Goal: Task Accomplishment & Management: Complete application form

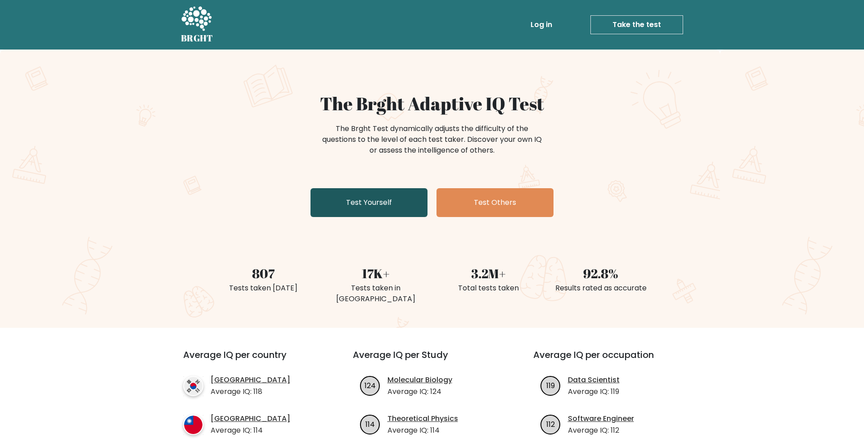
click at [403, 203] on link "Test Yourself" at bounding box center [369, 202] width 117 height 29
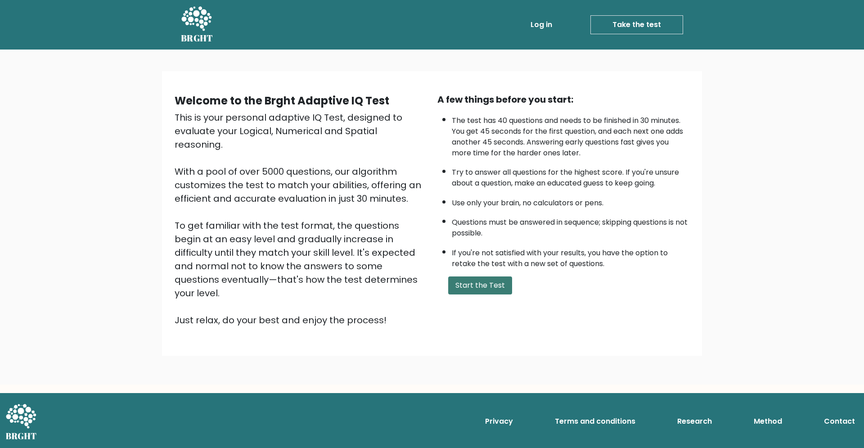
click at [498, 294] on button "Start the Test" at bounding box center [480, 285] width 64 height 18
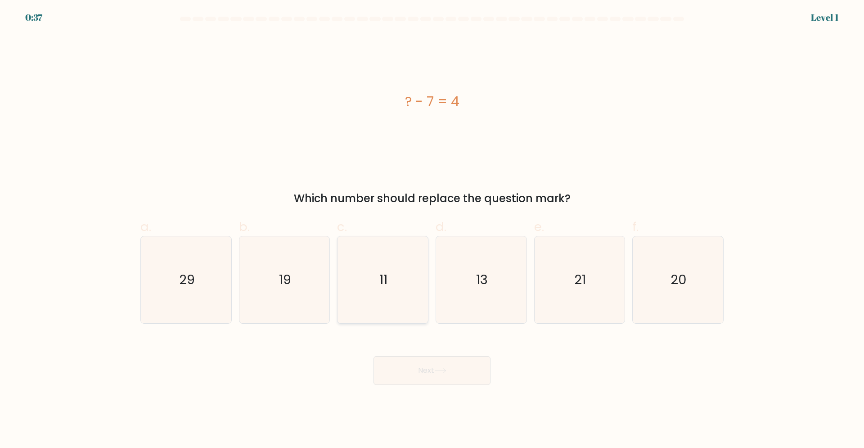
click at [374, 297] on icon "11" at bounding box center [382, 279] width 87 height 87
click at [432, 230] on input "c. 11" at bounding box center [432, 227] width 0 height 6
radio input "true"
click at [432, 368] on button "Next" at bounding box center [432, 370] width 117 height 29
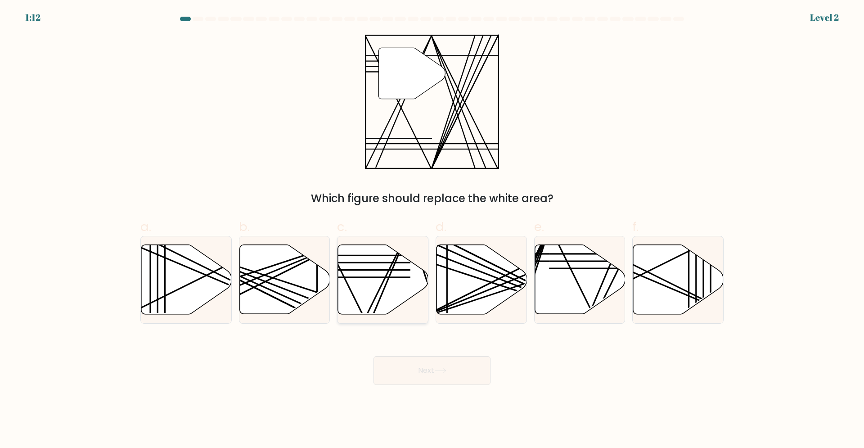
click at [397, 268] on icon at bounding box center [383, 279] width 90 height 69
click at [432, 230] on input "c." at bounding box center [432, 227] width 0 height 6
radio input "true"
click at [432, 366] on button "Next" at bounding box center [432, 370] width 117 height 29
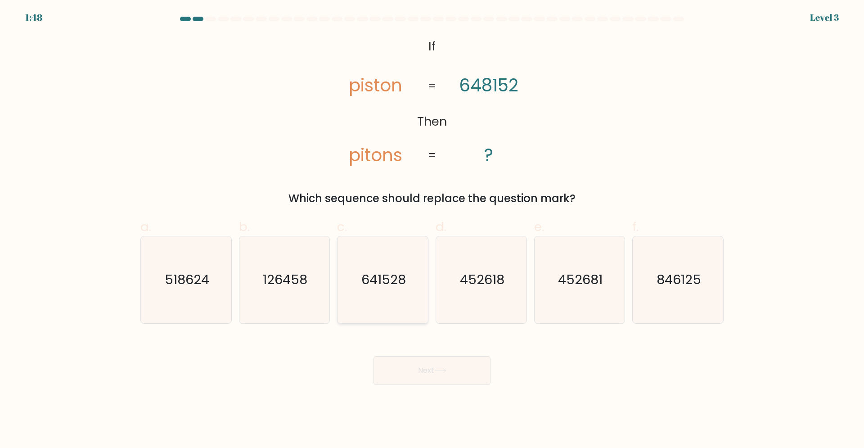
click at [366, 280] on text "641528" at bounding box center [383, 279] width 45 height 18
click at [432, 230] on input "c. 641528" at bounding box center [432, 227] width 0 height 6
radio input "true"
click at [443, 378] on button "Next" at bounding box center [432, 370] width 117 height 29
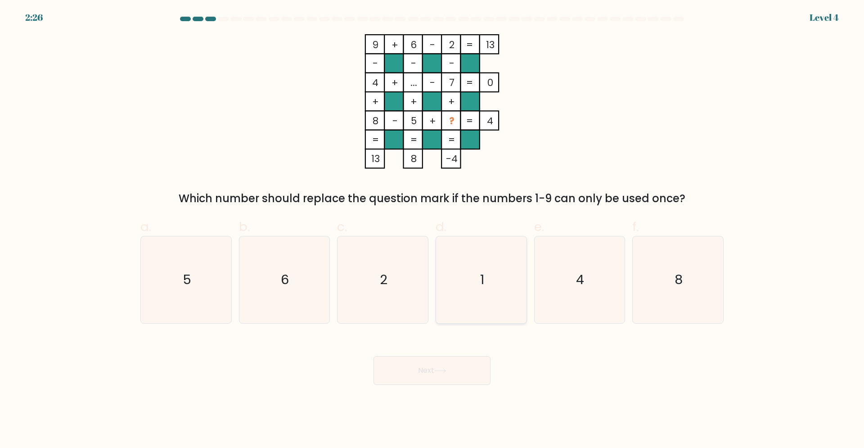
click at [473, 285] on icon "1" at bounding box center [481, 279] width 87 height 87
click at [446, 369] on icon at bounding box center [440, 370] width 12 height 5
click at [493, 264] on icon "1" at bounding box center [481, 279] width 87 height 87
click at [432, 230] on input "d. 1" at bounding box center [432, 227] width 0 height 6
radio input "true"
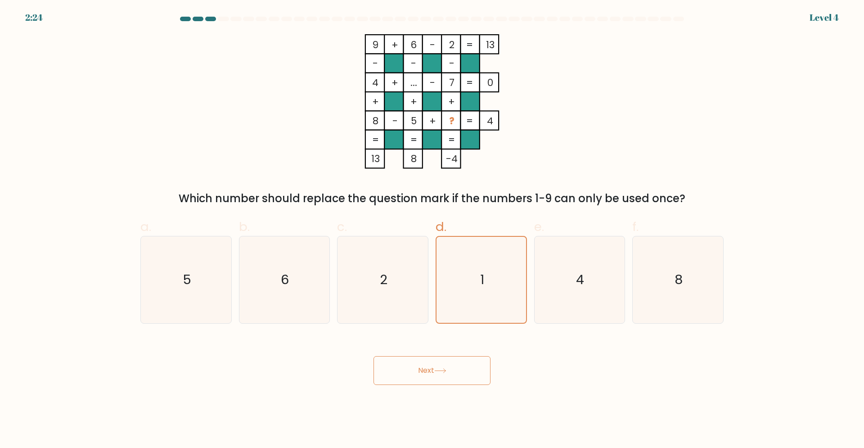
click at [458, 373] on button "Next" at bounding box center [432, 370] width 117 height 29
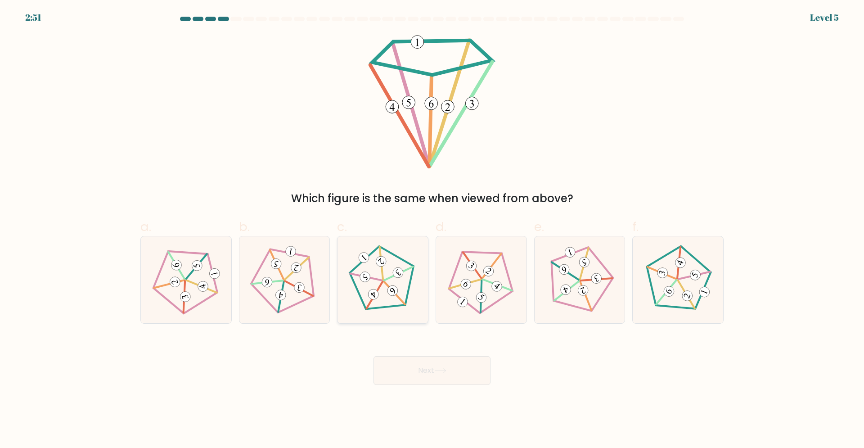
click at [393, 290] on 164 at bounding box center [392, 290] width 14 height 14
click at [432, 230] on input "c." at bounding box center [432, 227] width 0 height 6
radio input "true"
click at [453, 374] on button "Next" at bounding box center [432, 370] width 117 height 29
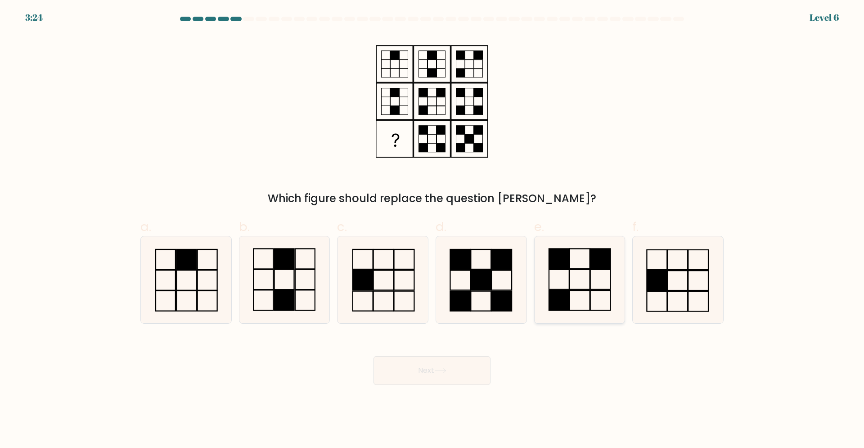
click at [580, 261] on icon at bounding box center [579, 279] width 87 height 87
click at [432, 230] on input "e." at bounding box center [432, 227] width 0 height 6
radio input "true"
click at [401, 362] on button "Next" at bounding box center [432, 370] width 117 height 29
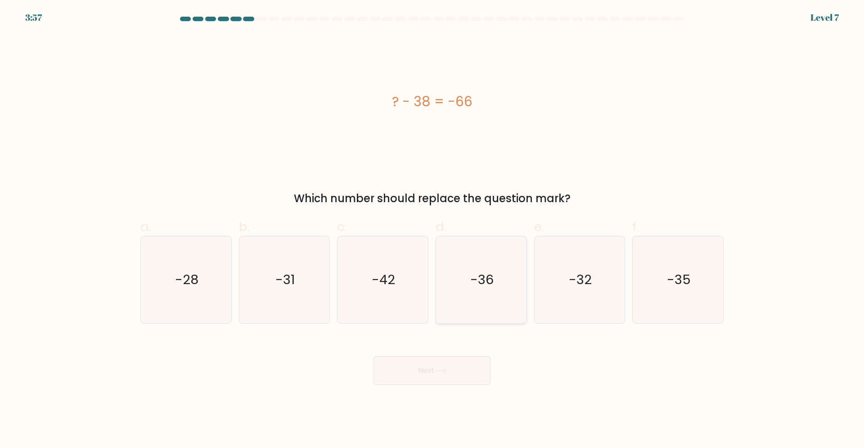
click at [484, 261] on icon "-36" at bounding box center [481, 279] width 87 height 87
click at [432, 230] on input "d. -36" at bounding box center [432, 227] width 0 height 6
radio input "true"
click at [193, 302] on icon "-28" at bounding box center [186, 279] width 87 height 87
click at [432, 230] on input "a. -28" at bounding box center [432, 227] width 0 height 6
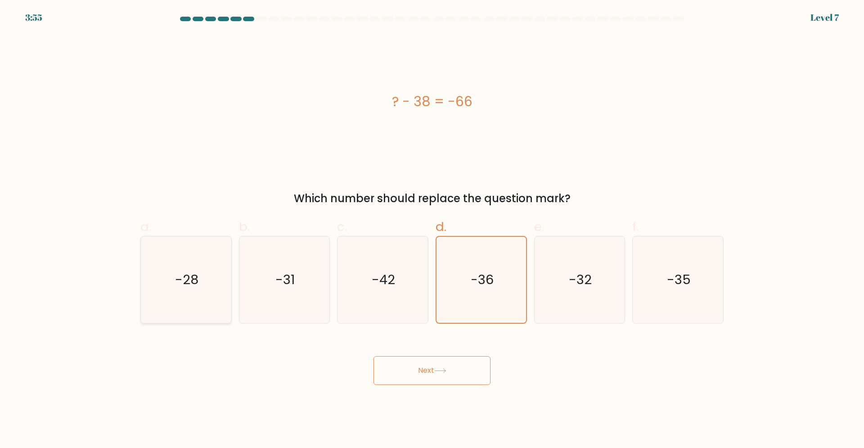
radio input "true"
click at [458, 375] on button "Next" at bounding box center [432, 370] width 117 height 29
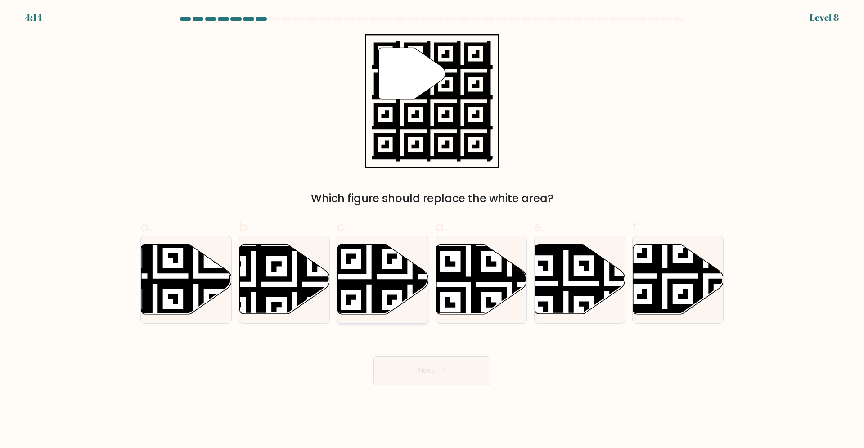
click at [398, 268] on icon at bounding box center [383, 279] width 90 height 69
click at [432, 230] on input "c." at bounding box center [432, 227] width 0 height 6
radio input "true"
click at [475, 371] on button "Next" at bounding box center [432, 370] width 117 height 29
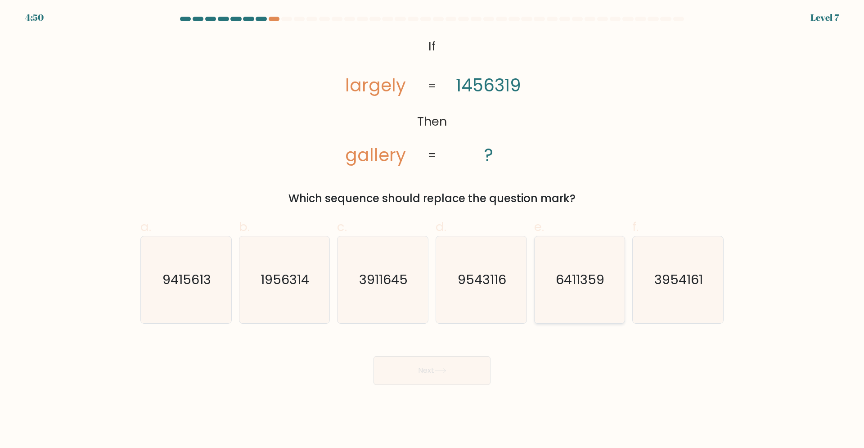
click at [587, 279] on text "6411359" at bounding box center [580, 279] width 49 height 18
click at [432, 230] on input "e. 6411359" at bounding box center [432, 227] width 0 height 6
radio input "true"
click at [443, 371] on icon at bounding box center [440, 370] width 12 height 5
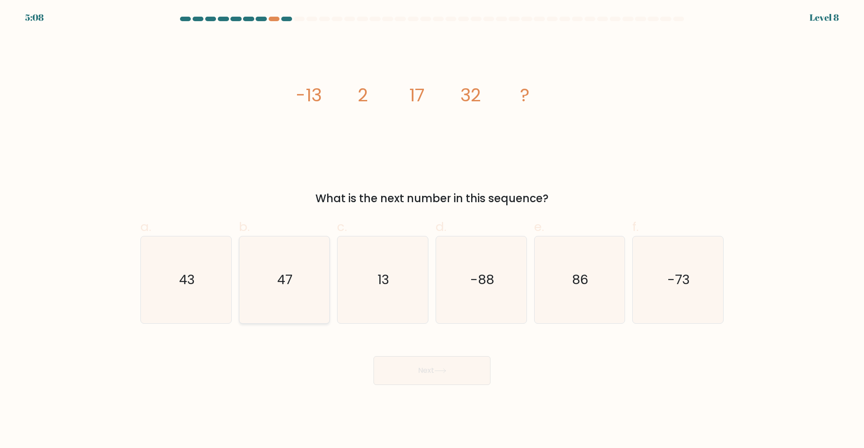
click at [287, 275] on text "47" at bounding box center [285, 279] width 15 height 18
click at [432, 230] on input "b. 47" at bounding box center [432, 227] width 0 height 6
radio input "true"
click at [451, 374] on button "Next" at bounding box center [432, 370] width 117 height 29
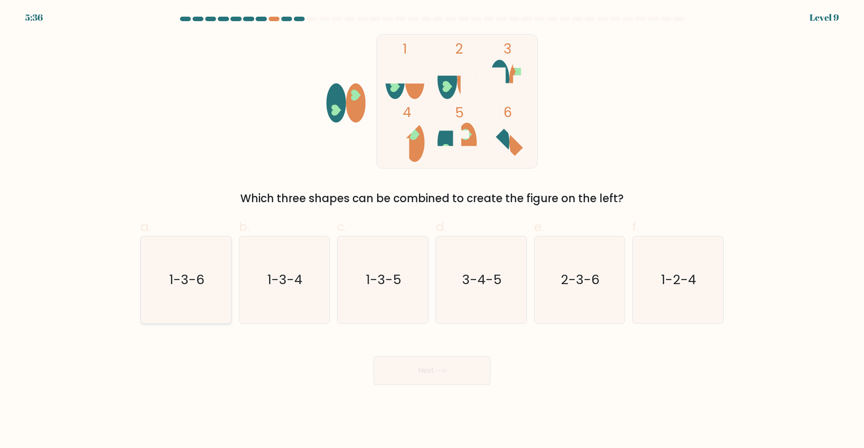
click at [205, 272] on icon "1-3-6" at bounding box center [186, 279] width 87 height 87
click at [432, 230] on input "a. 1-3-6" at bounding box center [432, 227] width 0 height 6
radio input "true"
click at [390, 265] on icon "1-3-5" at bounding box center [382, 279] width 87 height 87
click at [432, 230] on input "c. 1-3-5" at bounding box center [432, 227] width 0 height 6
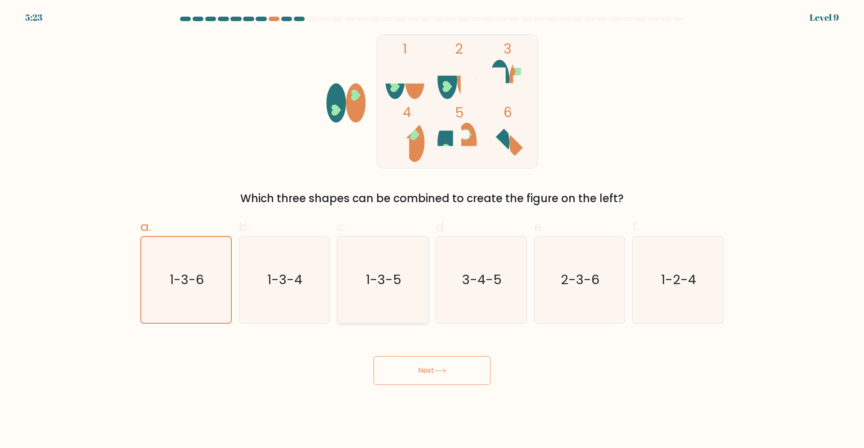
radio input "true"
click at [426, 380] on button "Next" at bounding box center [432, 370] width 117 height 29
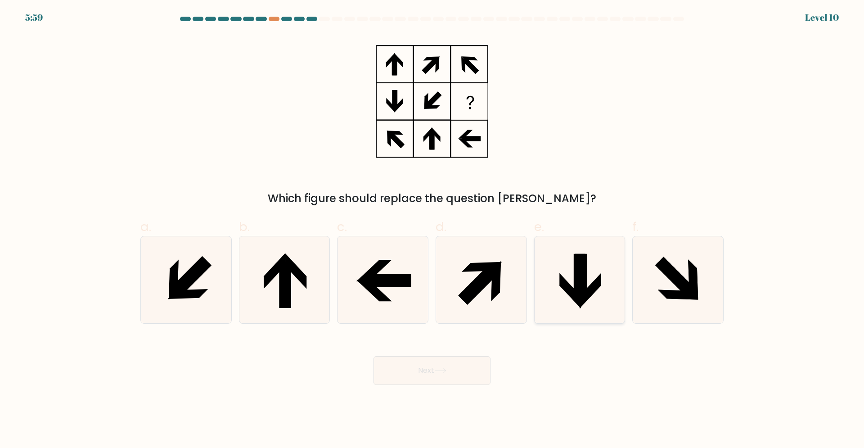
click at [563, 269] on icon at bounding box center [579, 279] width 87 height 87
click at [432, 230] on input "e." at bounding box center [432, 227] width 0 height 6
radio input "true"
click at [478, 384] on button "Next" at bounding box center [432, 370] width 117 height 29
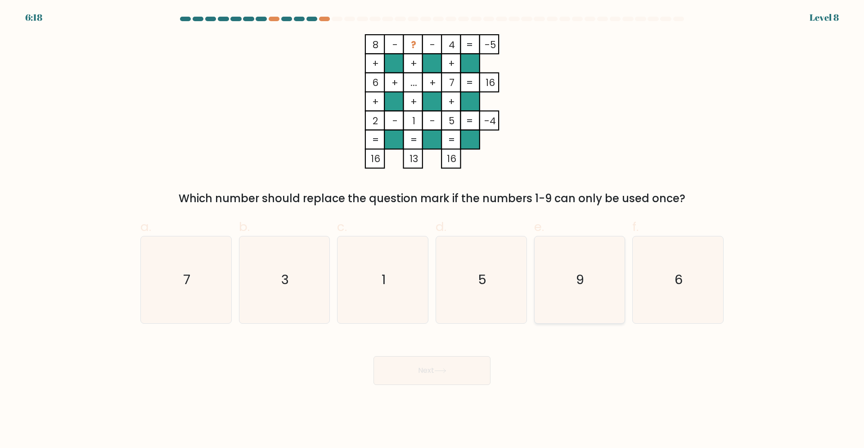
click at [615, 288] on icon "9" at bounding box center [579, 279] width 87 height 87
click at [432, 230] on input "e. 9" at bounding box center [432, 227] width 0 height 6
radio input "true"
click at [429, 377] on button "Next" at bounding box center [432, 370] width 117 height 29
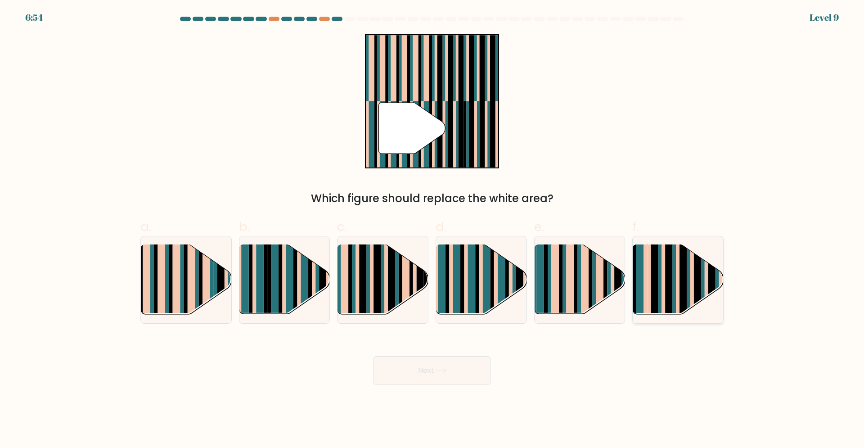
click at [702, 281] on rect at bounding box center [703, 288] width 4 height 90
click at [432, 230] on input "f." at bounding box center [432, 227] width 0 height 6
radio input "true"
click at [490, 275] on rect at bounding box center [487, 288] width 8 height 90
click at [432, 230] on input "d." at bounding box center [432, 227] width 0 height 6
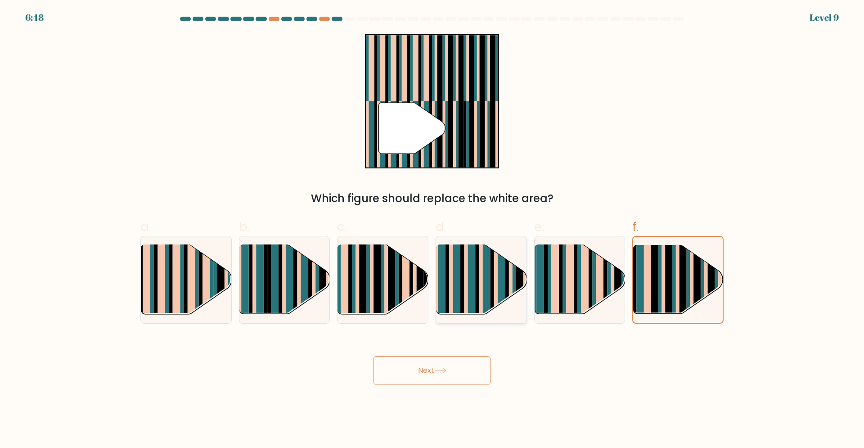
radio input "true"
click at [459, 374] on button "Next" at bounding box center [432, 370] width 117 height 29
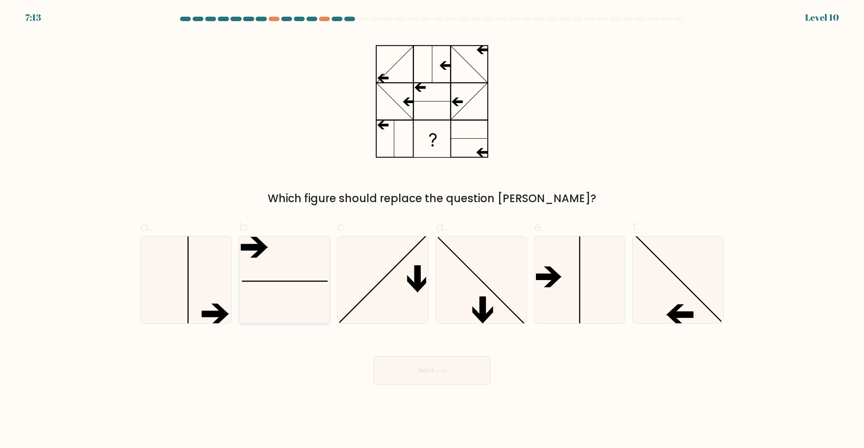
click at [269, 281] on line at bounding box center [287, 281] width 90 height 0
click at [432, 230] on input "b." at bounding box center [432, 227] width 0 height 6
radio input "true"
click at [421, 380] on button "Next" at bounding box center [432, 370] width 117 height 29
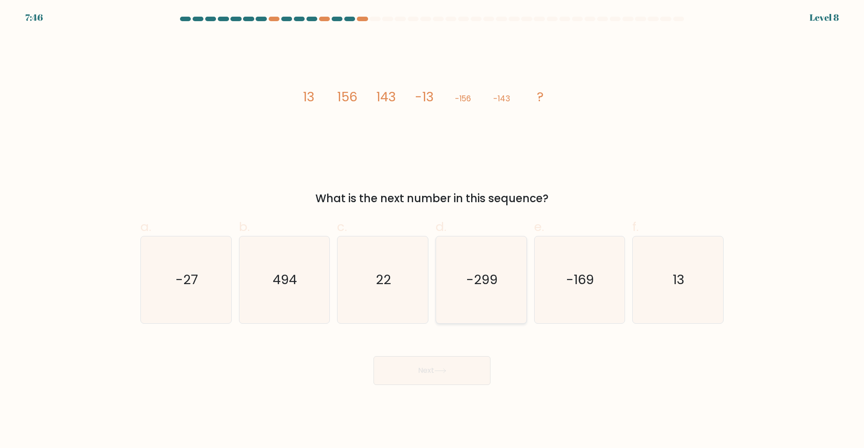
click at [511, 267] on icon "-299" at bounding box center [481, 279] width 87 height 87
click at [432, 230] on input "d. -299" at bounding box center [432, 227] width 0 height 6
radio input "true"
click at [563, 298] on icon "-169" at bounding box center [579, 279] width 87 height 87
click at [432, 230] on input "e. -169" at bounding box center [432, 227] width 0 height 6
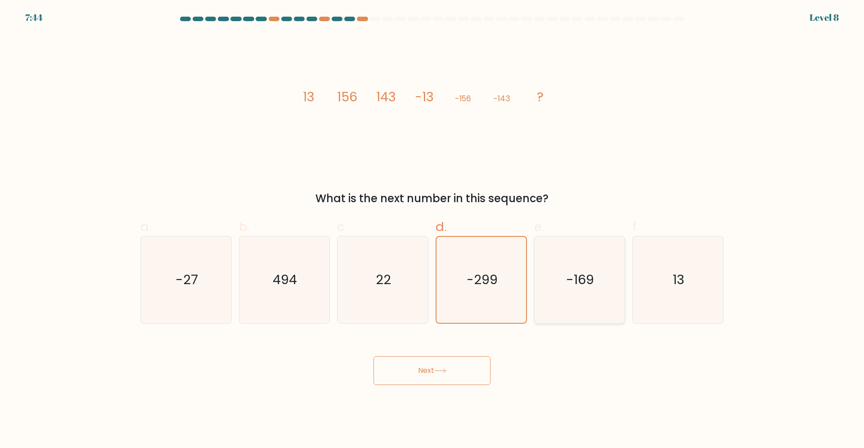
radio input "true"
click at [474, 373] on button "Next" at bounding box center [432, 370] width 117 height 29
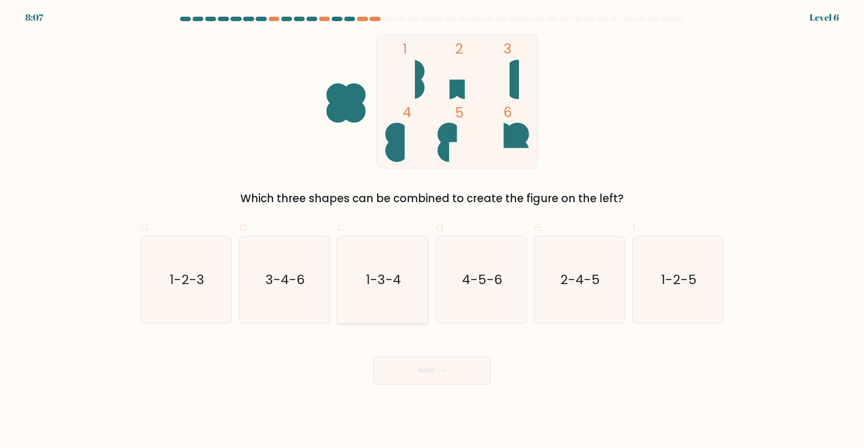
click at [391, 274] on text "1-3-4" at bounding box center [383, 279] width 35 height 18
click at [432, 230] on input "c. 1-3-4" at bounding box center [432, 227] width 0 height 6
radio input "true"
click at [437, 369] on button "Next" at bounding box center [432, 370] width 117 height 29
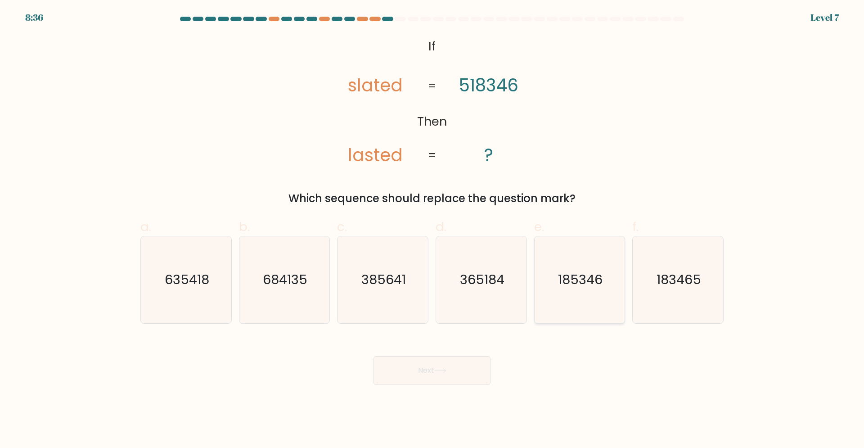
click at [597, 286] on icon "185346" at bounding box center [579, 279] width 87 height 87
click at [432, 230] on input "e. 185346" at bounding box center [432, 227] width 0 height 6
radio input "true"
click at [449, 377] on button "Next" at bounding box center [432, 370] width 117 height 29
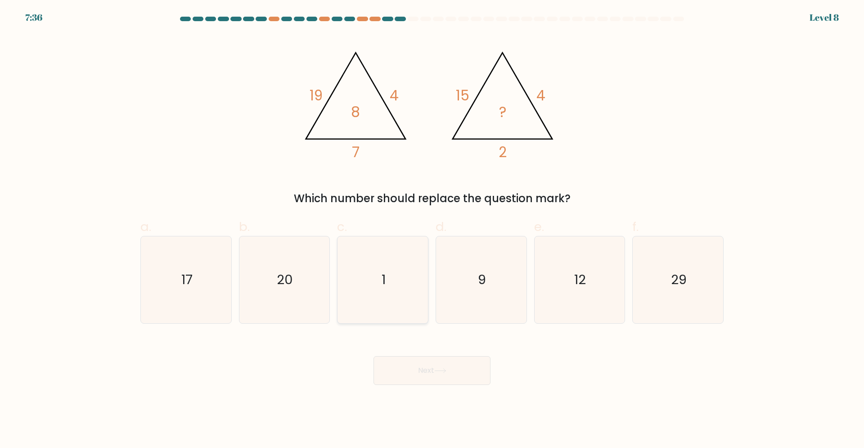
click at [386, 291] on icon "1" at bounding box center [382, 279] width 87 height 87
click at [432, 230] on input "c. 1" at bounding box center [432, 227] width 0 height 6
radio input "true"
click at [456, 373] on button "Next" at bounding box center [432, 370] width 117 height 29
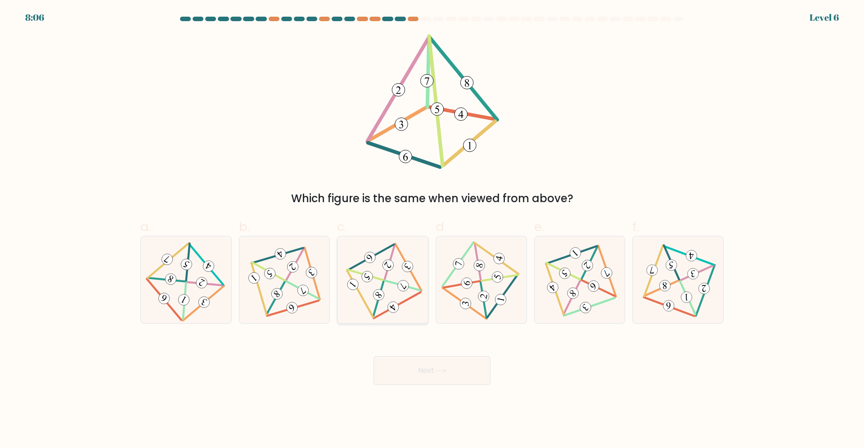
click at [385, 270] on icon at bounding box center [382, 279] width 71 height 69
click at [432, 230] on input "c." at bounding box center [432, 227] width 0 height 6
radio input "true"
click at [461, 373] on button "Next" at bounding box center [432, 370] width 117 height 29
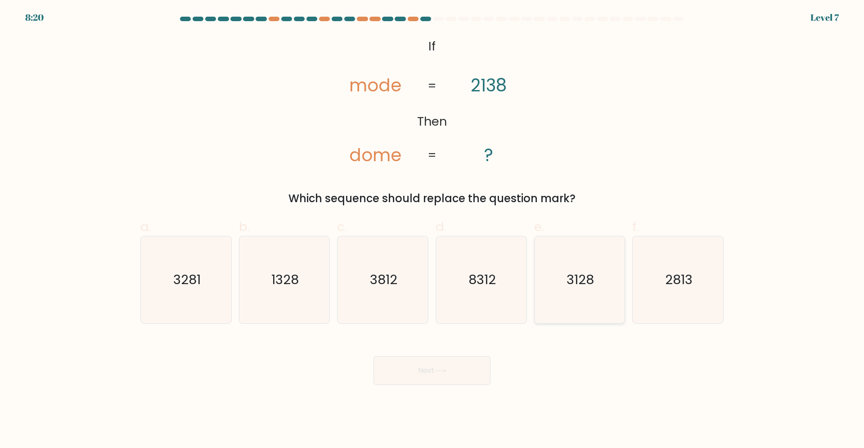
click at [570, 283] on text "3128" at bounding box center [580, 279] width 27 height 18
click at [432, 230] on input "e. 3128" at bounding box center [432, 227] width 0 height 6
radio input "true"
click at [465, 382] on button "Next" at bounding box center [432, 370] width 117 height 29
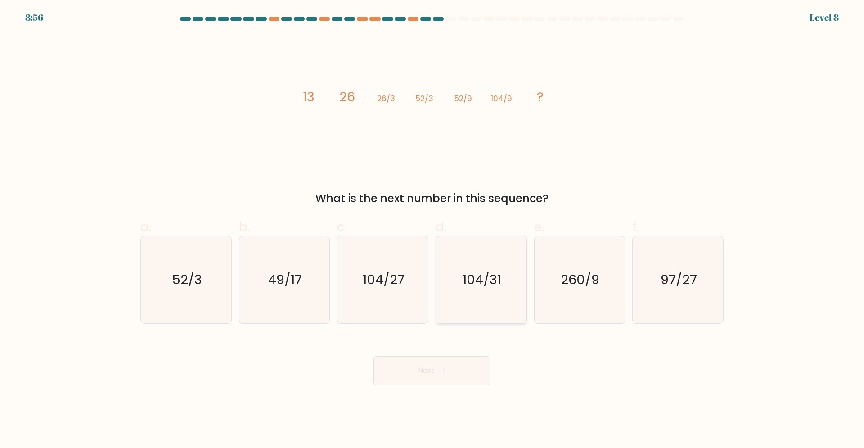
click at [466, 280] on text "104/31" at bounding box center [482, 279] width 39 height 18
click at [432, 230] on input "d. 104/31" at bounding box center [432, 227] width 0 height 6
radio input "true"
click at [424, 374] on button "Next" at bounding box center [432, 370] width 117 height 29
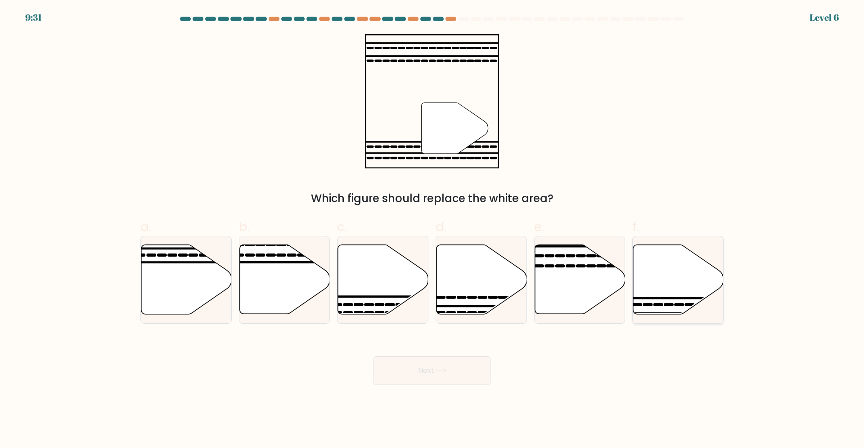
click at [667, 284] on icon at bounding box center [678, 279] width 90 height 69
click at [432, 230] on input "f." at bounding box center [432, 227] width 0 height 6
radio input "true"
click at [453, 378] on button "Next" at bounding box center [432, 370] width 117 height 29
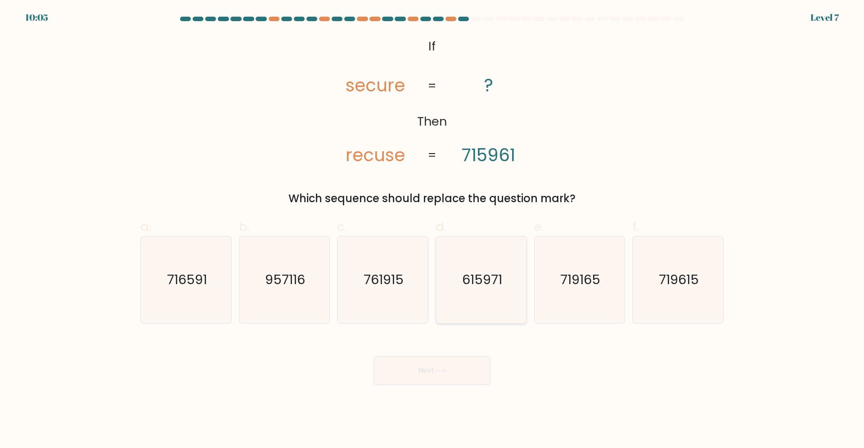
click at [473, 281] on text "615971" at bounding box center [482, 279] width 40 height 18
click at [432, 230] on input "d. 615971" at bounding box center [432, 227] width 0 height 6
radio input "true"
click at [451, 365] on button "Next" at bounding box center [432, 370] width 117 height 29
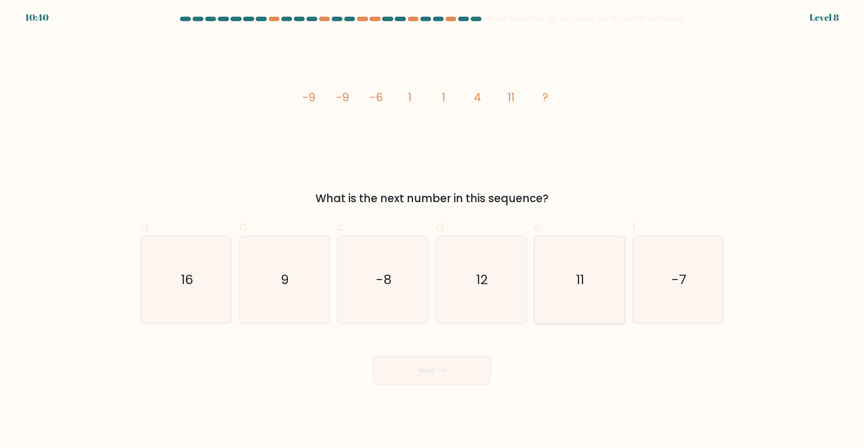
click at [578, 275] on text "11" at bounding box center [580, 279] width 8 height 18
click at [432, 230] on input "e. 11" at bounding box center [432, 227] width 0 height 6
radio input "true"
click at [421, 371] on button "Next" at bounding box center [432, 370] width 117 height 29
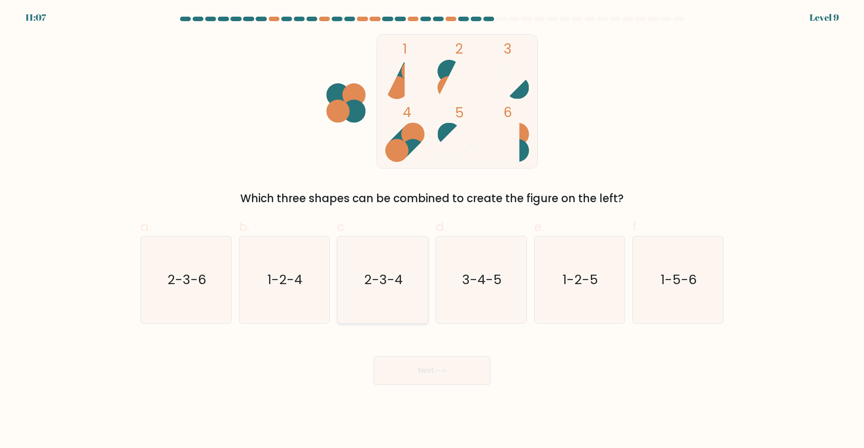
click at [377, 288] on icon "2-3-4" at bounding box center [382, 279] width 87 height 87
click at [432, 230] on input "c. 2-3-4" at bounding box center [432, 227] width 0 height 6
radio input "true"
click at [459, 367] on button "Next" at bounding box center [432, 370] width 117 height 29
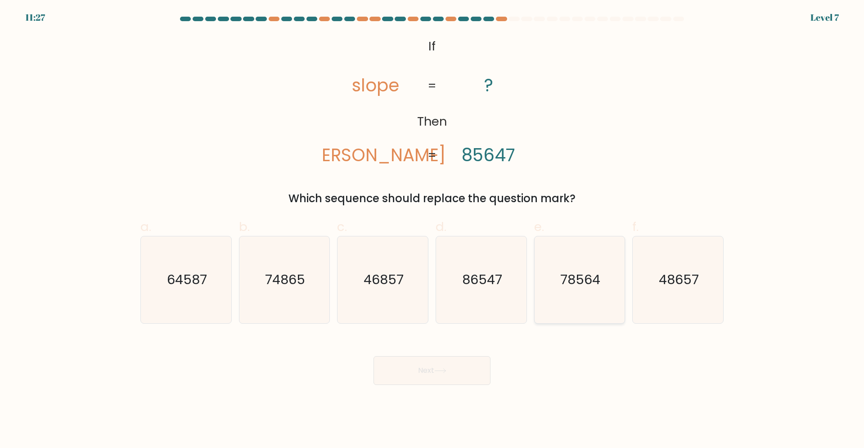
click at [590, 272] on text "78564" at bounding box center [580, 279] width 40 height 18
click at [432, 230] on input "e. 78564" at bounding box center [432, 227] width 0 height 6
radio input "true"
click at [460, 369] on button "Next" at bounding box center [432, 370] width 117 height 29
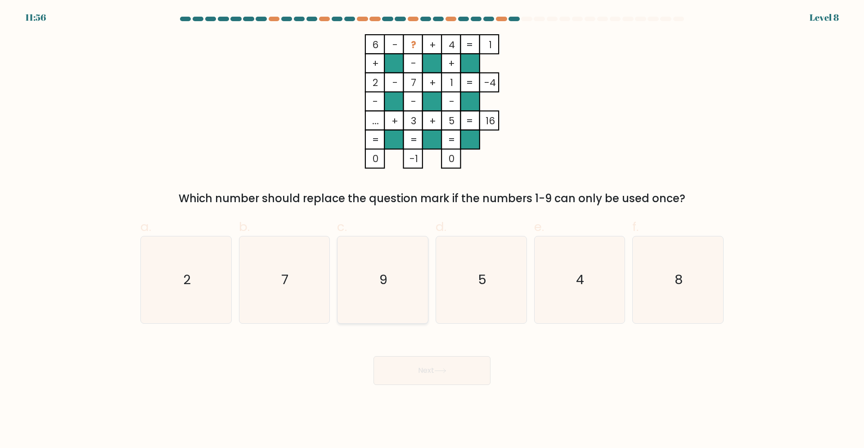
click at [392, 254] on icon "9" at bounding box center [382, 279] width 87 height 87
click at [432, 230] on input "c. 9" at bounding box center [432, 227] width 0 height 6
radio input "true"
click at [683, 280] on icon "8" at bounding box center [678, 279] width 87 height 87
click at [432, 230] on input "f. 8" at bounding box center [432, 227] width 0 height 6
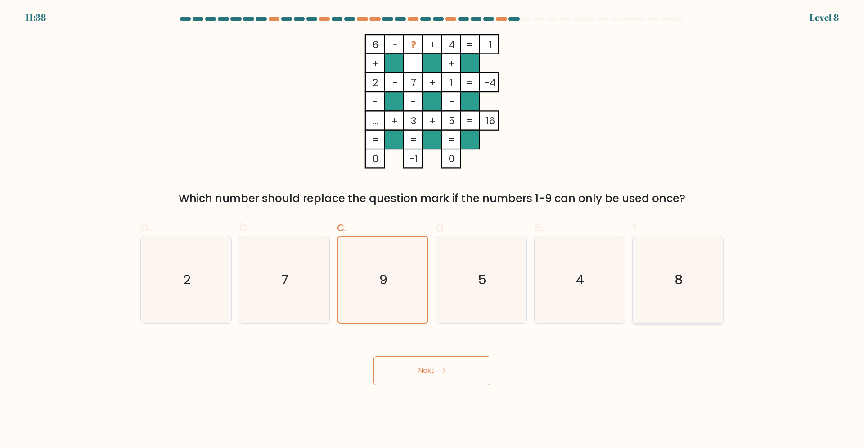
radio input "true"
click at [282, 275] on icon "7" at bounding box center [284, 279] width 87 height 87
click at [432, 230] on input "b. 7" at bounding box center [432, 227] width 0 height 6
radio input "true"
click at [445, 360] on button "Next" at bounding box center [432, 370] width 117 height 29
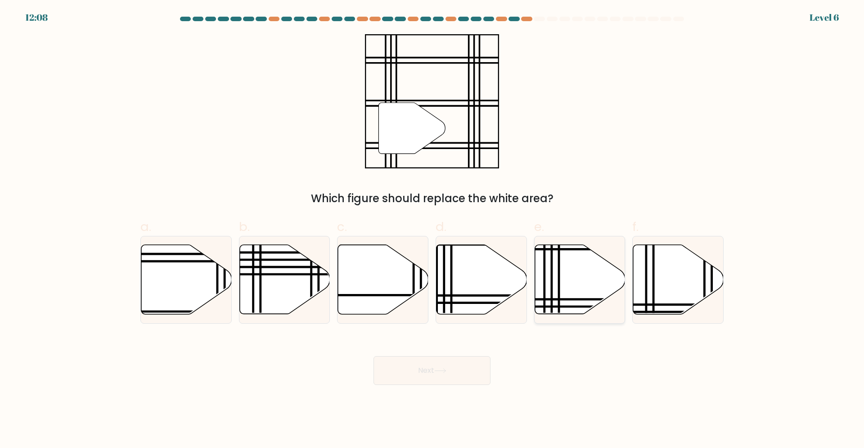
click at [546, 256] on icon at bounding box center [580, 279] width 90 height 69
click at [432, 230] on input "e." at bounding box center [432, 227] width 0 height 6
radio input "true"
click at [459, 374] on button "Next" at bounding box center [432, 370] width 117 height 29
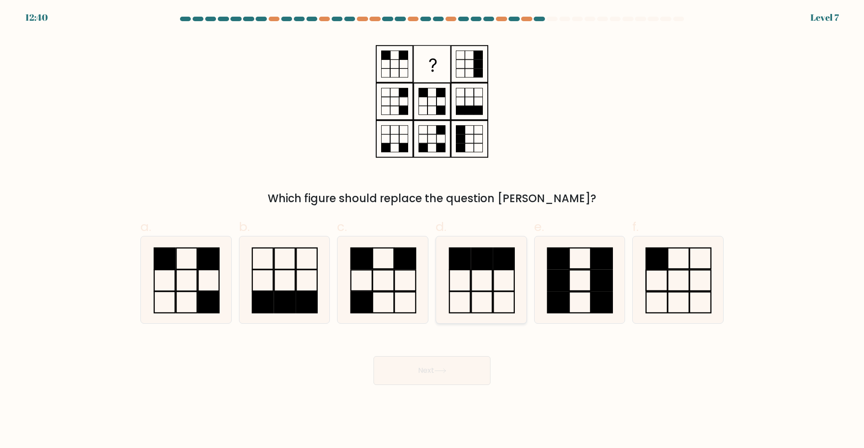
click at [480, 279] on icon at bounding box center [481, 279] width 87 height 87
click at [432, 230] on input "d." at bounding box center [432, 227] width 0 height 6
radio input "true"
click at [377, 257] on icon at bounding box center [382, 279] width 87 height 87
click at [432, 230] on input "c." at bounding box center [432, 227] width 0 height 6
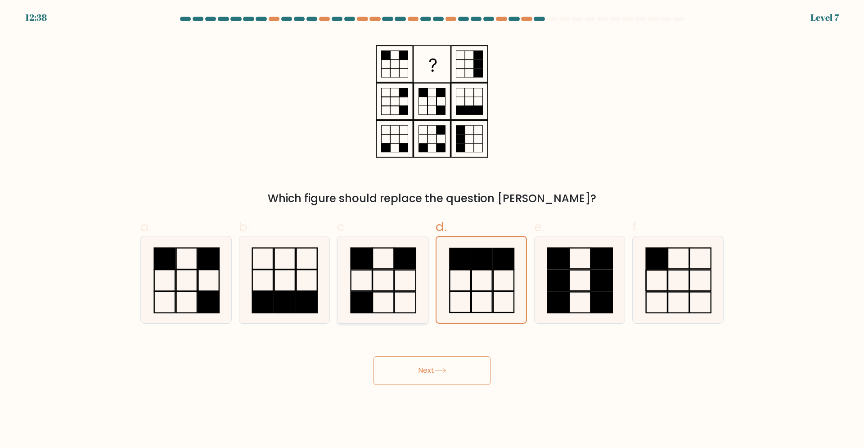
radio input "true"
click at [446, 369] on icon at bounding box center [440, 370] width 12 height 5
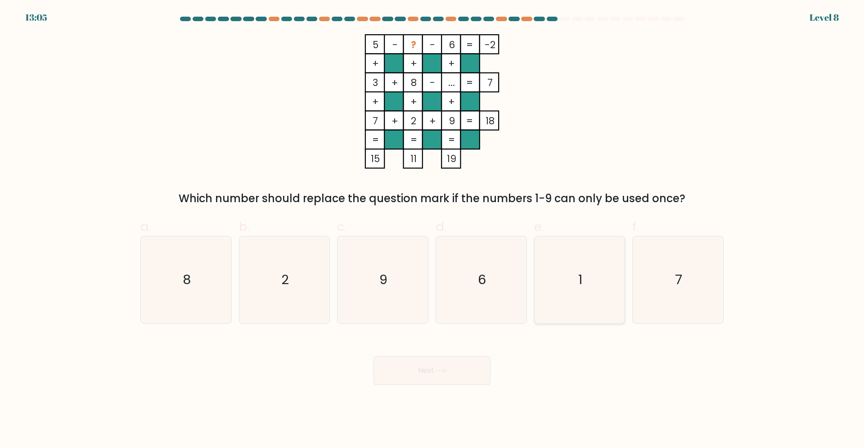
click at [595, 305] on icon "1" at bounding box center [579, 279] width 87 height 87
click at [432, 230] on input "e. 1" at bounding box center [432, 227] width 0 height 6
radio input "true"
click at [442, 379] on button "Next" at bounding box center [432, 370] width 117 height 29
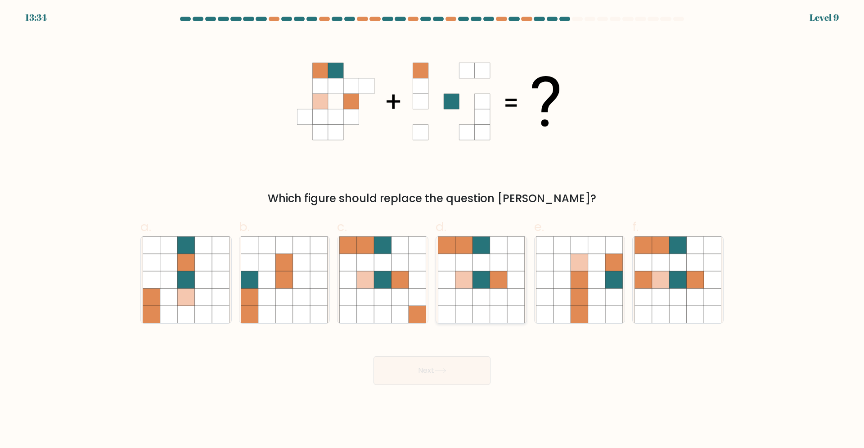
click at [499, 287] on icon at bounding box center [498, 279] width 17 height 17
click at [432, 230] on input "d." at bounding box center [432, 227] width 0 height 6
radio input "true"
click at [453, 383] on button "Next" at bounding box center [432, 370] width 117 height 29
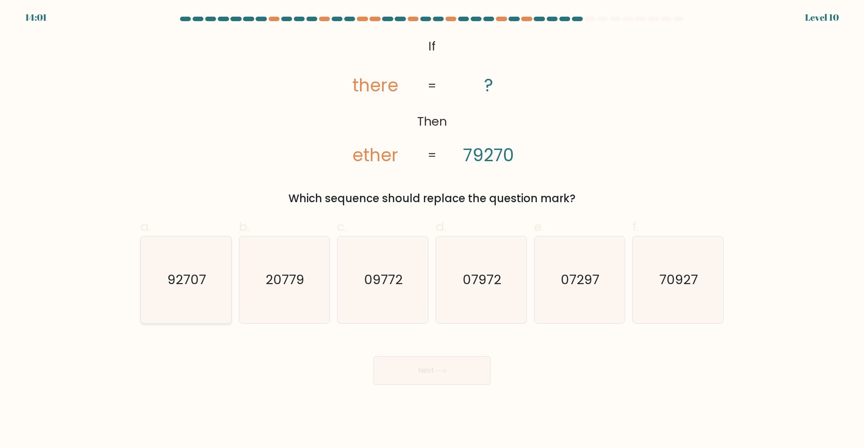
drag, startPoint x: 191, startPoint y: 286, endPoint x: 191, endPoint y: 262, distance: 23.9
click at [191, 279] on icon "92707" at bounding box center [186, 279] width 87 height 87
click at [216, 286] on icon "92707" at bounding box center [186, 279] width 87 height 87
click at [432, 230] on input "a. 92707" at bounding box center [432, 227] width 0 height 6
radio input "true"
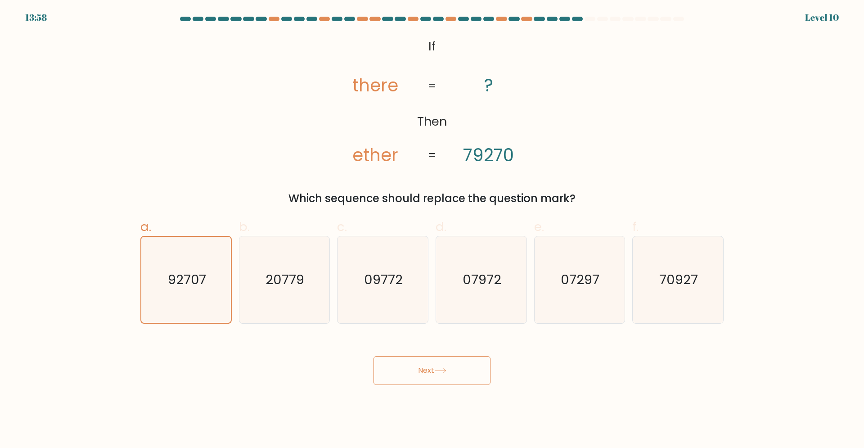
click at [450, 374] on button "Next" at bounding box center [432, 370] width 117 height 29
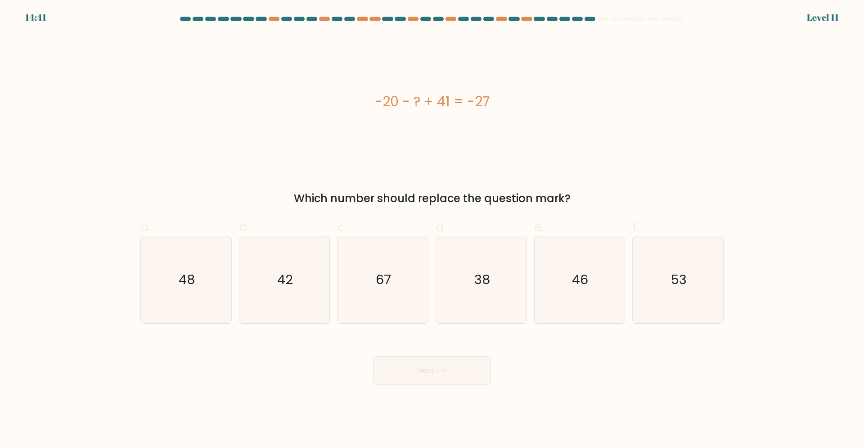
click at [516, 63] on div "-20 - ? + 41 = -27" at bounding box center [431, 101] width 583 height 135
click at [502, 261] on icon "38" at bounding box center [481, 279] width 87 height 87
click at [432, 230] on input "d. 38" at bounding box center [432, 227] width 0 height 6
radio input "true"
click at [438, 362] on button "Next" at bounding box center [432, 370] width 117 height 29
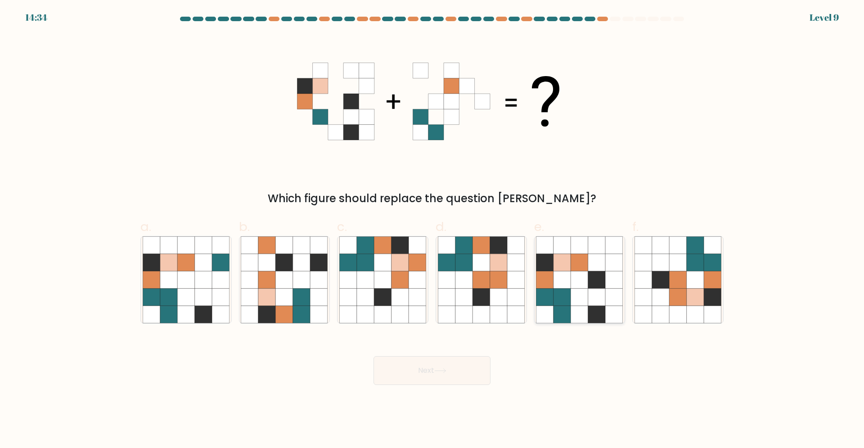
click at [599, 275] on icon at bounding box center [596, 279] width 17 height 17
click at [432, 230] on input "e." at bounding box center [432, 227] width 0 height 6
radio input "true"
click at [443, 367] on button "Next" at bounding box center [432, 370] width 117 height 29
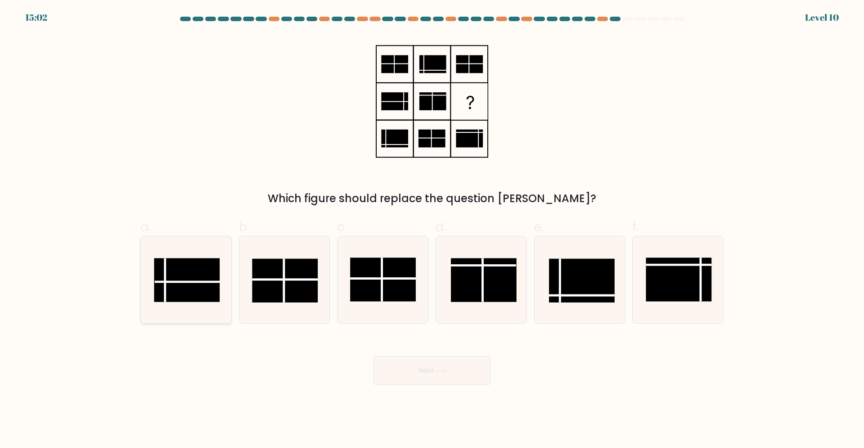
click at [185, 271] on rect at bounding box center [187, 280] width 66 height 44
click at [432, 230] on input "a." at bounding box center [432, 227] width 0 height 6
radio input "true"
click at [457, 364] on button "Next" at bounding box center [432, 370] width 117 height 29
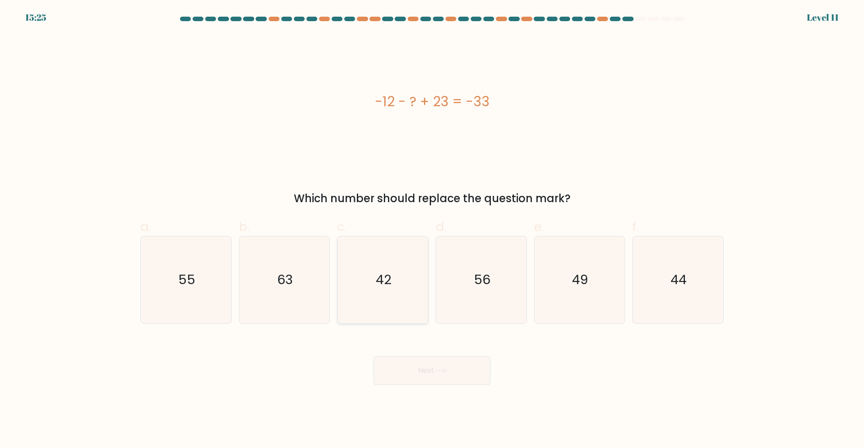
click at [387, 297] on icon "42" at bounding box center [382, 279] width 87 height 87
click at [432, 230] on input "c. 42" at bounding box center [432, 227] width 0 height 6
radio input "true"
click at [438, 378] on button "Next" at bounding box center [432, 370] width 117 height 29
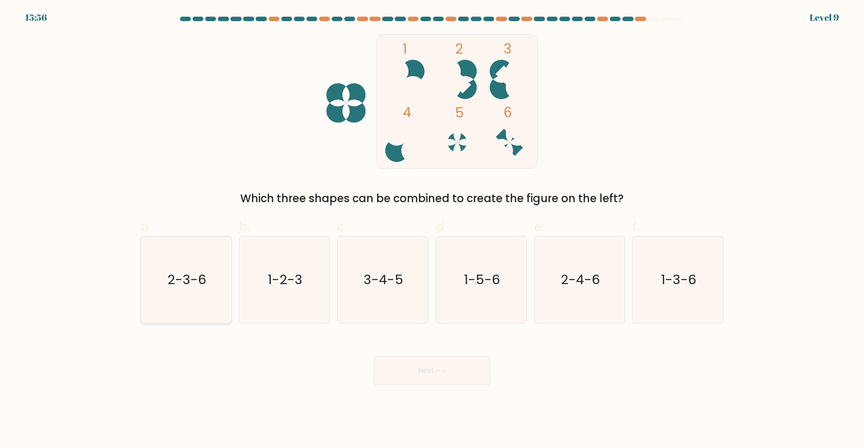
click at [180, 278] on text "2-3-6" at bounding box center [186, 279] width 39 height 18
click at [432, 230] on input "a. 2-3-6" at bounding box center [432, 227] width 0 height 6
radio input "true"
click at [440, 373] on icon at bounding box center [440, 370] width 12 height 5
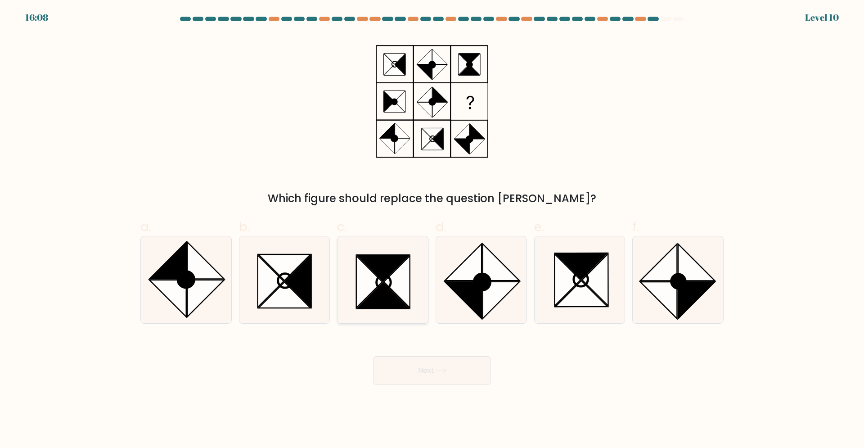
click at [375, 275] on icon at bounding box center [369, 282] width 26 height 52
click at [432, 230] on input "c." at bounding box center [432, 227] width 0 height 6
radio input "true"
click at [440, 367] on button "Next" at bounding box center [432, 370] width 117 height 29
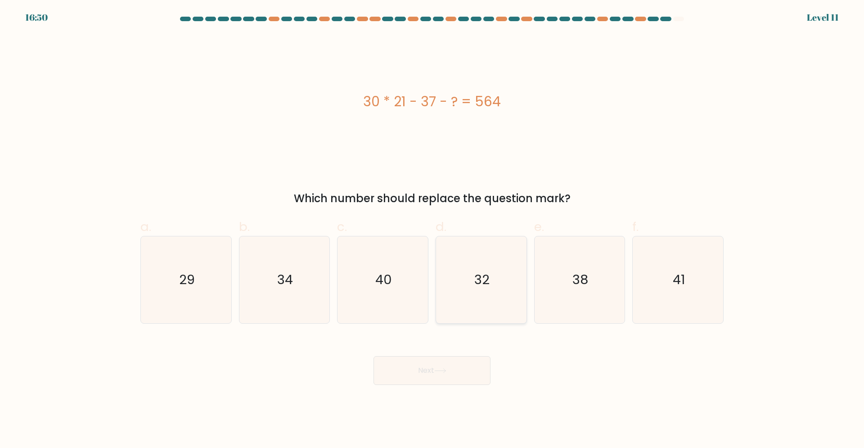
click at [484, 248] on icon "32" at bounding box center [481, 279] width 87 height 87
click at [432, 230] on input "d. 32" at bounding box center [432, 227] width 0 height 6
radio input "true"
click at [481, 365] on button "Next" at bounding box center [432, 370] width 117 height 29
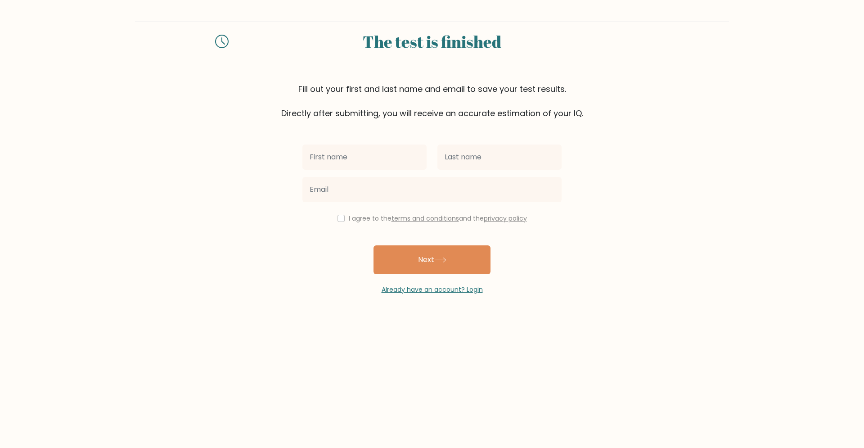
click at [414, 163] on input "text" at bounding box center [364, 156] width 124 height 25
type input "Strahinja"
click at [466, 162] on input "text" at bounding box center [499, 156] width 124 height 25
type input "[PERSON_NAME]"
drag, startPoint x: 339, startPoint y: 218, endPoint x: 342, endPoint y: 213, distance: 6.0
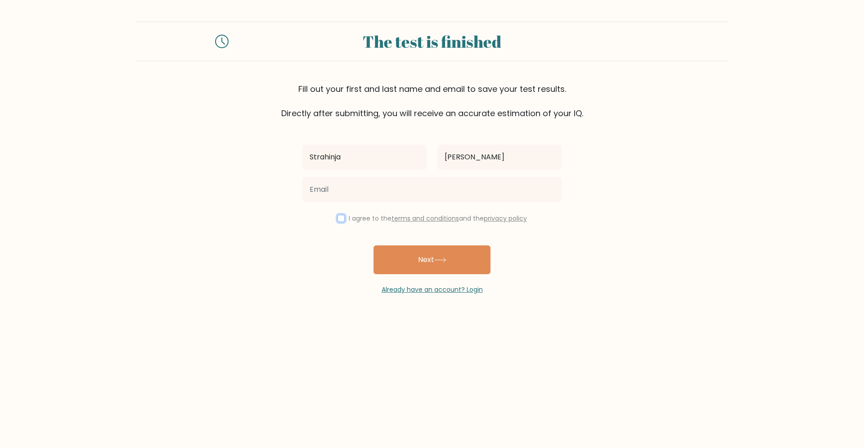
click at [338, 221] on input "checkbox" at bounding box center [341, 218] width 7 height 7
checkbox input "true"
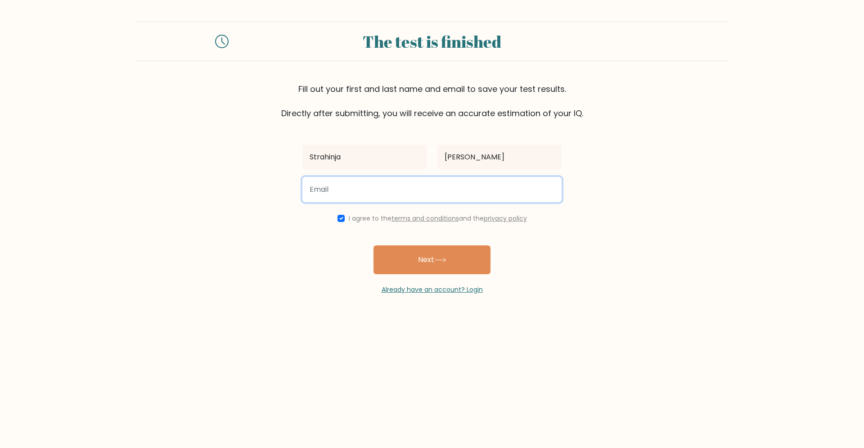
click at [349, 195] on input "email" at bounding box center [431, 189] width 259 height 25
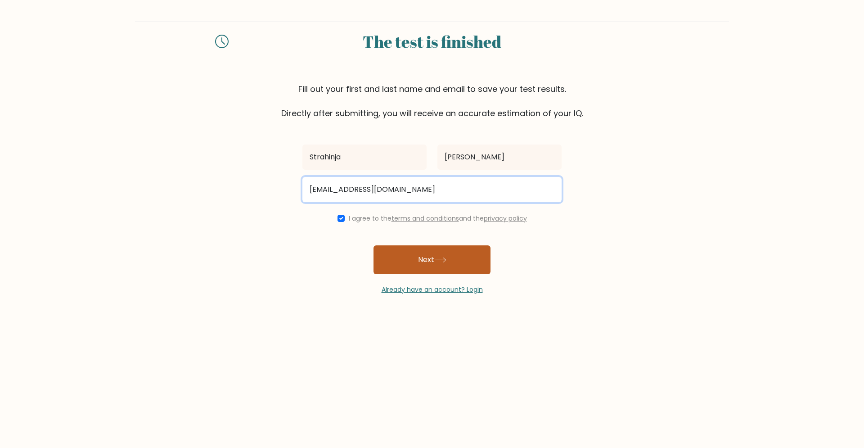
type input "strahinja.vlaisa@gmail.com"
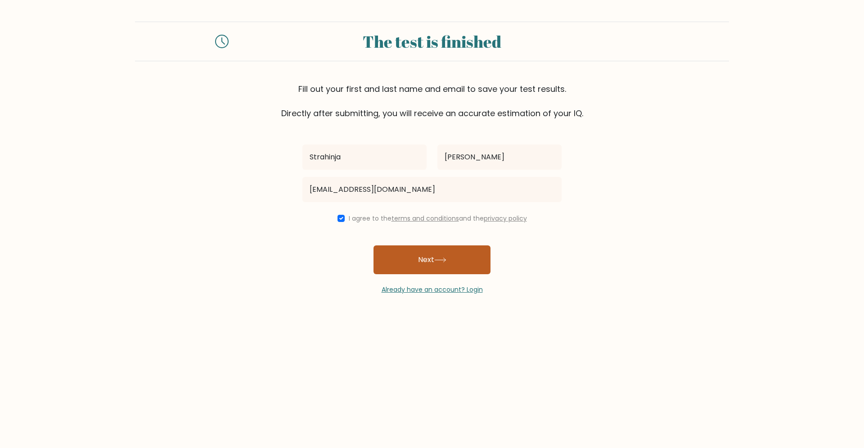
click at [432, 270] on button "Next" at bounding box center [432, 259] width 117 height 29
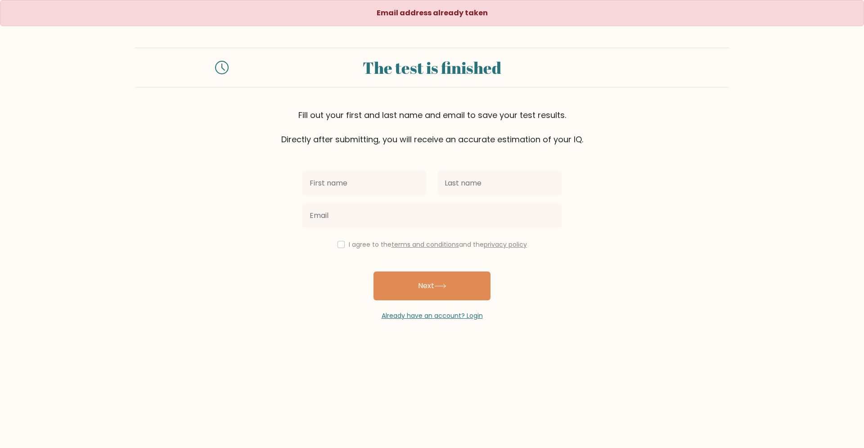
click at [354, 188] on input "text" at bounding box center [364, 183] width 124 height 25
type input "Strahinja"
click at [505, 194] on input "text" at bounding box center [499, 183] width 124 height 25
type input "Vladisavljevic"
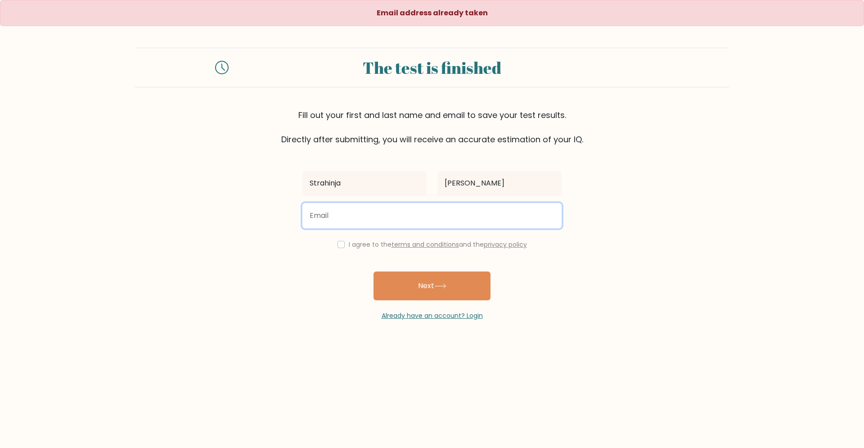
click at [461, 221] on input "email" at bounding box center [431, 215] width 259 height 25
click at [350, 215] on input "email" at bounding box center [431, 215] width 259 height 25
type input "strahinja.vlaisa@gmail.com"
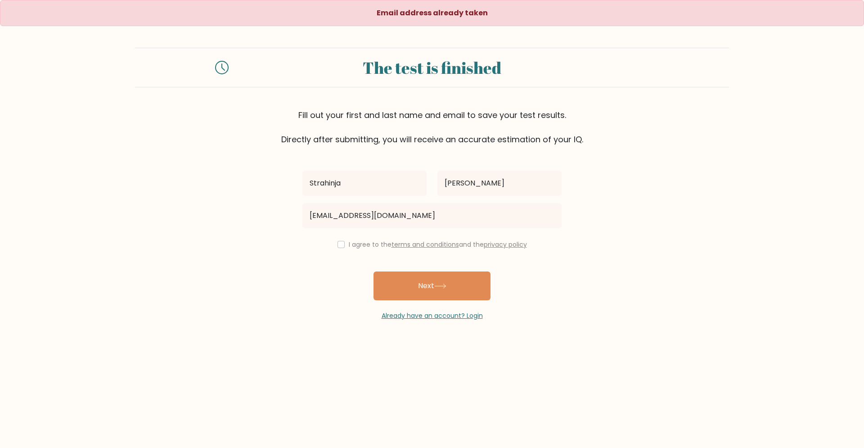
click at [349, 244] on label "I agree to the terms and conditions and the privacy policy" at bounding box center [438, 244] width 178 height 9
click at [338, 244] on input "checkbox" at bounding box center [341, 244] width 7 height 7
checkbox input "true"
click at [456, 290] on button "Next" at bounding box center [432, 285] width 117 height 29
click at [379, 178] on input "text" at bounding box center [364, 183] width 124 height 25
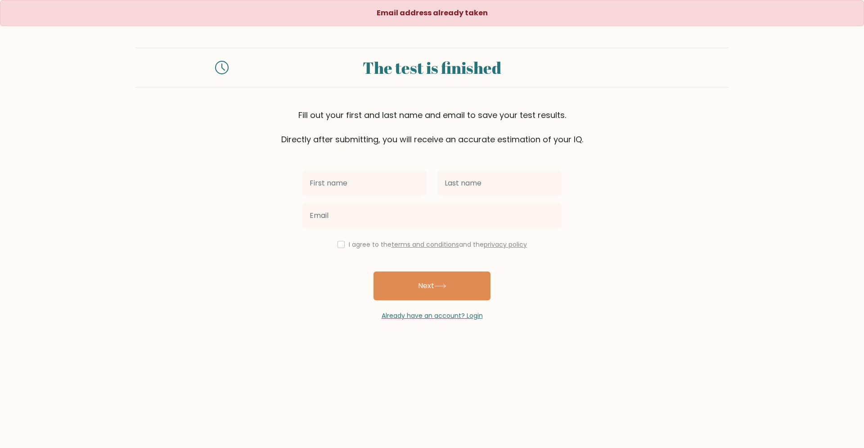
click at [358, 194] on input "text" at bounding box center [364, 183] width 124 height 25
click at [364, 192] on input "text" at bounding box center [364, 183] width 124 height 25
type input "Strahinja"
click at [500, 190] on input "text" at bounding box center [499, 183] width 124 height 25
type input "[PERSON_NAME]"
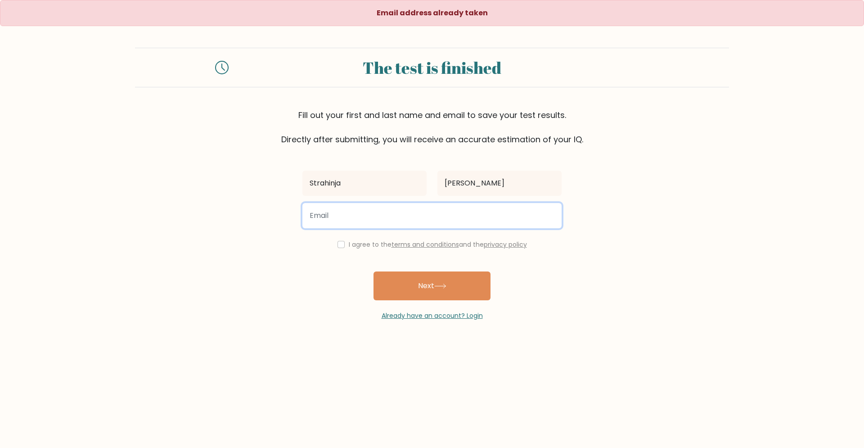
click at [491, 210] on input "email" at bounding box center [431, 215] width 259 height 25
type input "strahinja.vladisavljevic@ilrsombor.edu.rs"
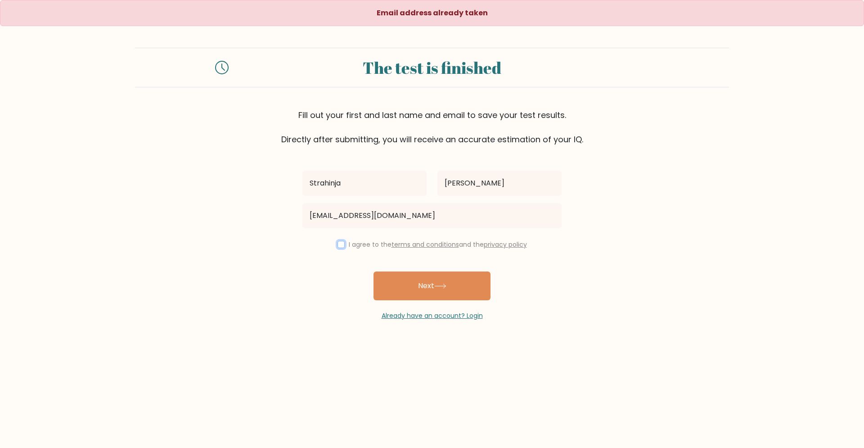
click at [338, 248] on input "checkbox" at bounding box center [341, 244] width 7 height 7
checkbox input "true"
click at [429, 288] on button "Next" at bounding box center [432, 285] width 117 height 29
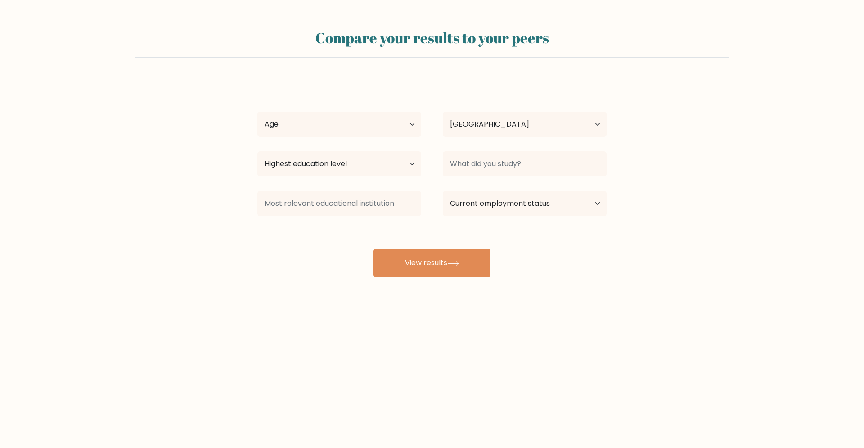
select select "RS"
click at [257, 112] on select "Age Under [DEMOGRAPHIC_DATA] [DEMOGRAPHIC_DATA] [DEMOGRAPHIC_DATA] [DEMOGRAPHIC…" at bounding box center [339, 124] width 164 height 25
select select "min_18"
click option "Under [DEMOGRAPHIC_DATA]" at bounding box center [0, 0] width 0 height 0
click at [257, 151] on select "Highest education level No schooling Primary Lower Secondary Upper Secondary Oc…" at bounding box center [339, 163] width 164 height 25
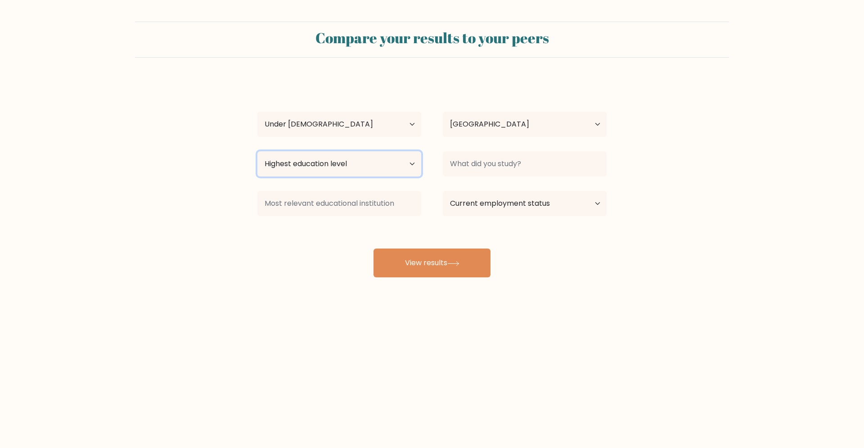
select select "primary"
click option "Primary" at bounding box center [0, 0] width 0 height 0
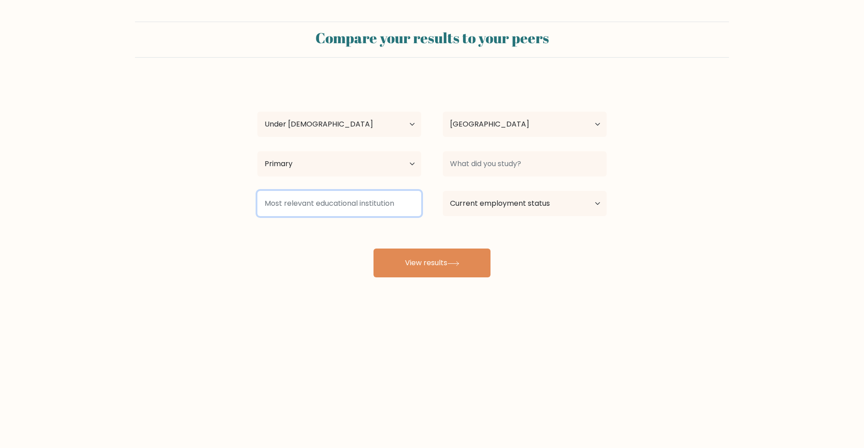
click at [318, 198] on input at bounding box center [339, 203] width 164 height 25
click at [510, 112] on div "Country [GEOGRAPHIC_DATA] [GEOGRAPHIC_DATA] [GEOGRAPHIC_DATA] [US_STATE] [GEOGR…" at bounding box center [524, 124] width 185 height 32
drag, startPoint x: 516, startPoint y: 148, endPoint x: 519, endPoint y: 157, distance: 9.5
click at [517, 152] on div "[PERSON_NAME] Age Under [DEMOGRAPHIC_DATA] [DEMOGRAPHIC_DATA] [DEMOGRAPHIC_DATA…" at bounding box center [432, 178] width 360 height 198
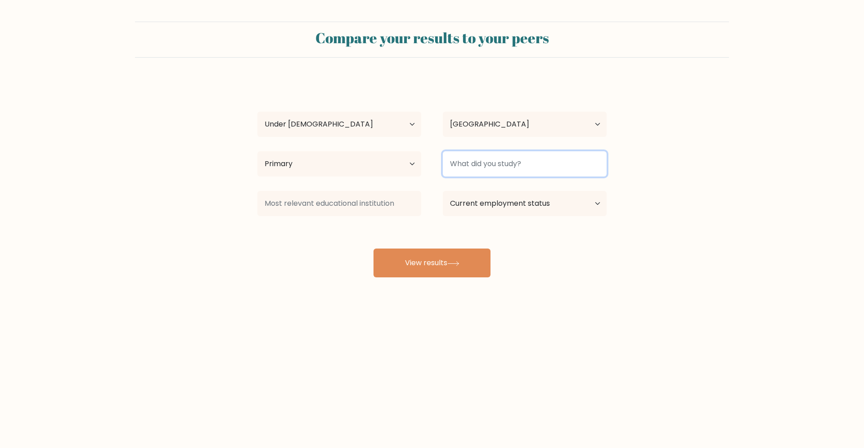
click at [520, 158] on input at bounding box center [525, 163] width 164 height 25
type input "nista"
click at [443, 191] on select "Current employment status Employed Student Retired Other / prefer not to answer" at bounding box center [525, 203] width 164 height 25
select select "student"
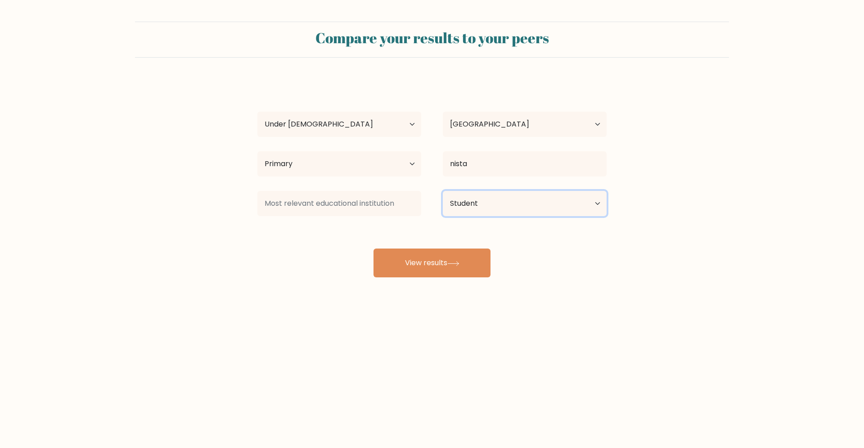
click option "Student" at bounding box center [0, 0] width 0 height 0
click at [362, 194] on input at bounding box center [339, 203] width 164 height 25
click at [429, 266] on button "View results" at bounding box center [432, 262] width 117 height 29
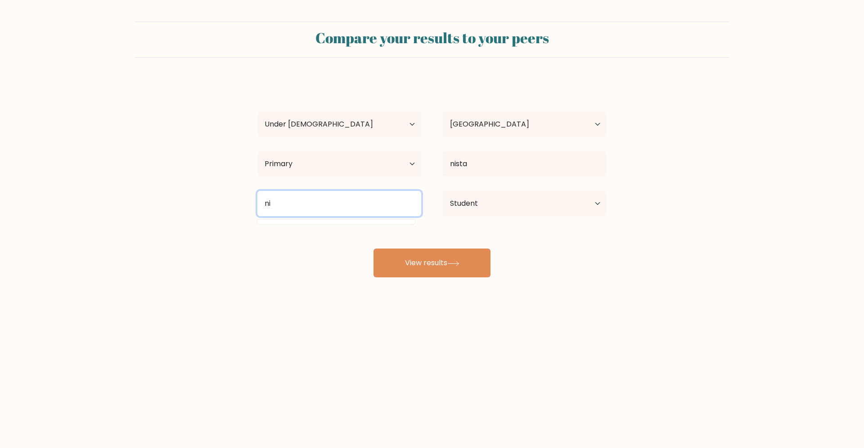
type input "n"
type input "S"
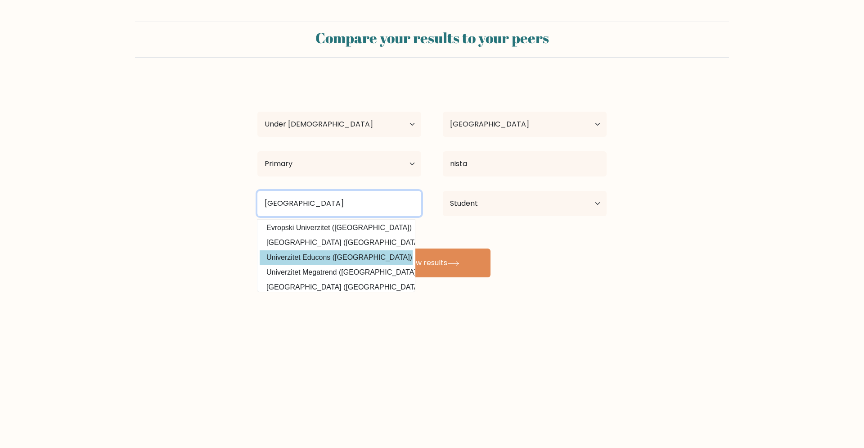
scroll to position [81, 0]
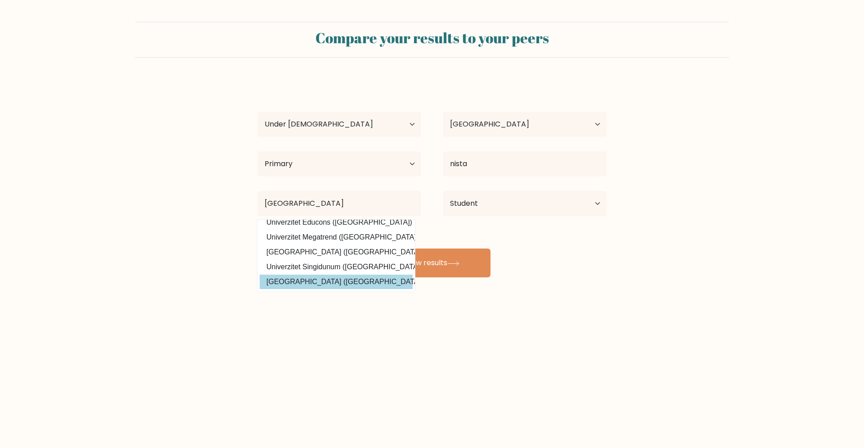
click at [342, 286] on option "Univerzitet u Beogradu (Serbia)" at bounding box center [336, 282] width 153 height 14
type input "Univerzitet u Beogradu"
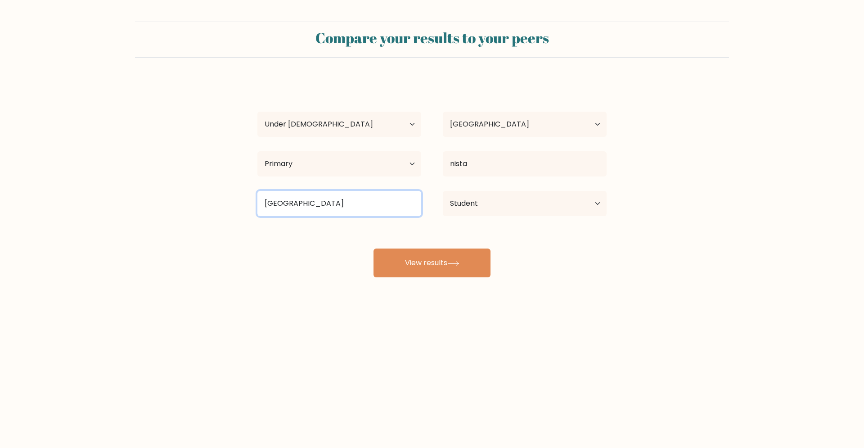
click at [380, 214] on input "Univerzitet u Beogradu" at bounding box center [339, 203] width 164 height 25
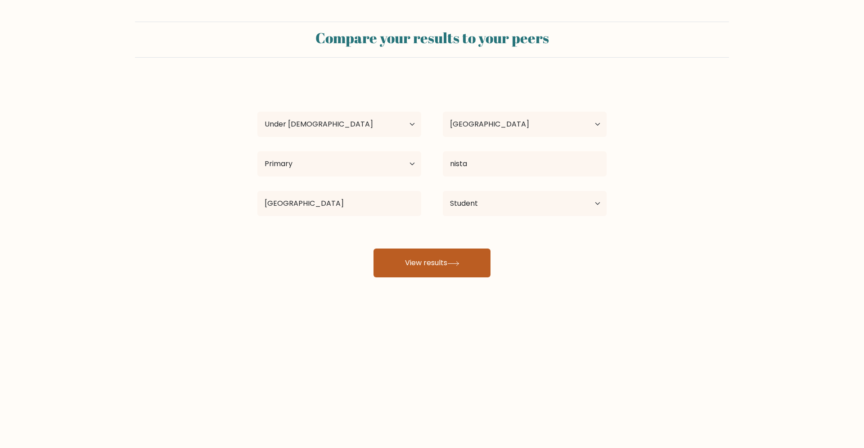
click at [435, 270] on button "View results" at bounding box center [432, 262] width 117 height 29
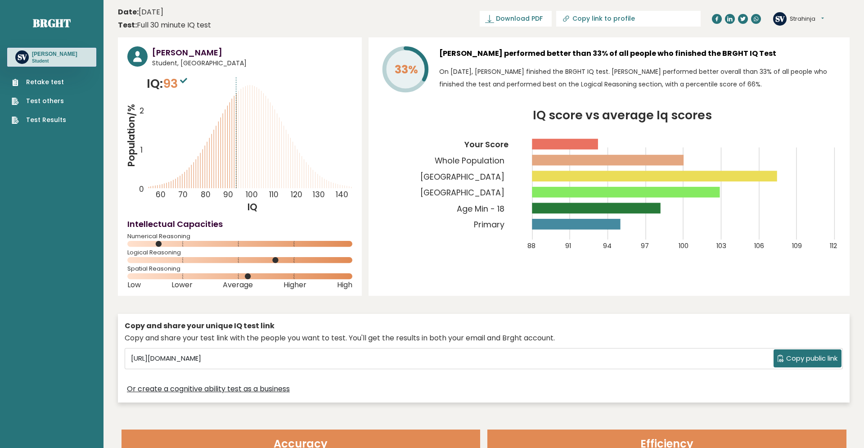
click at [504, 176] on tspan "Univerzitet U Beogradu" at bounding box center [462, 176] width 84 height 11
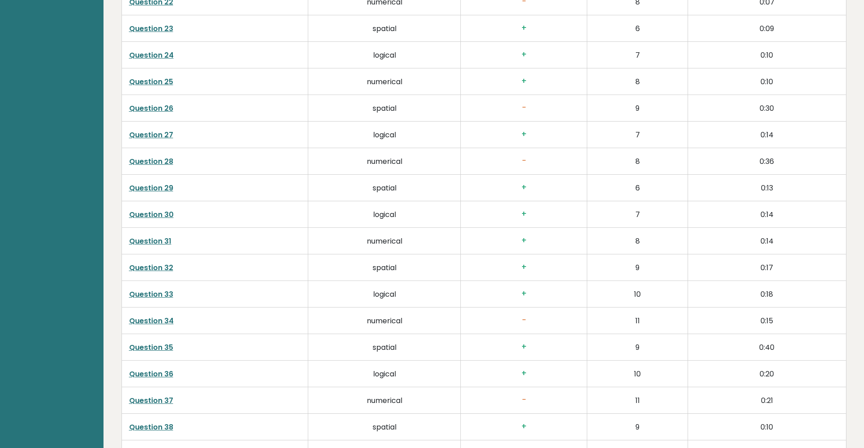
scroll to position [2283, 0]
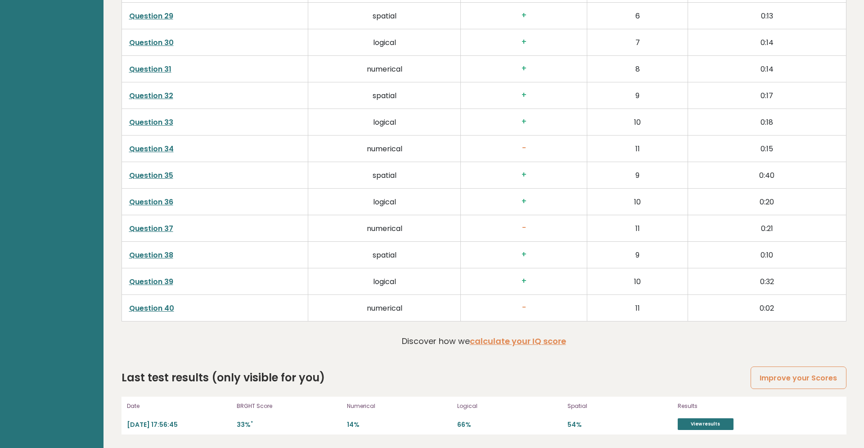
drag, startPoint x: 514, startPoint y: 309, endPoint x: 561, endPoint y: 307, distance: 47.3
click at [536, 309] on h3 "-" at bounding box center [524, 307] width 112 height 9
click at [656, 318] on td "11" at bounding box center [637, 308] width 101 height 27
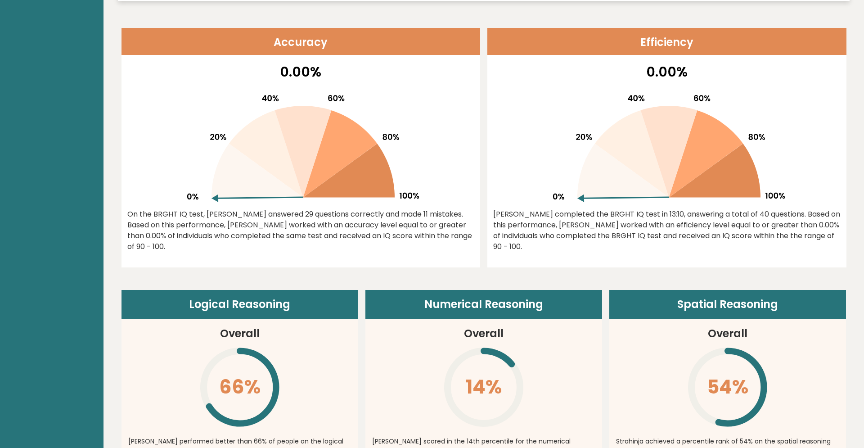
scroll to position [80, 0]
